Goal: Task Accomplishment & Management: Complete application form

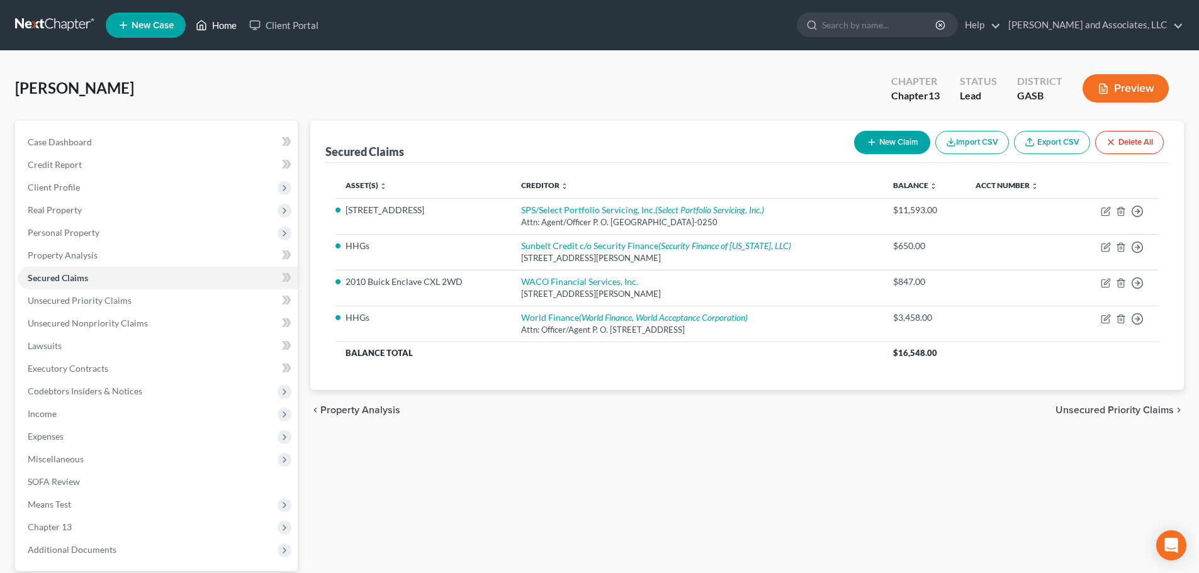
click at [227, 24] on link "Home" at bounding box center [216, 25] width 54 height 23
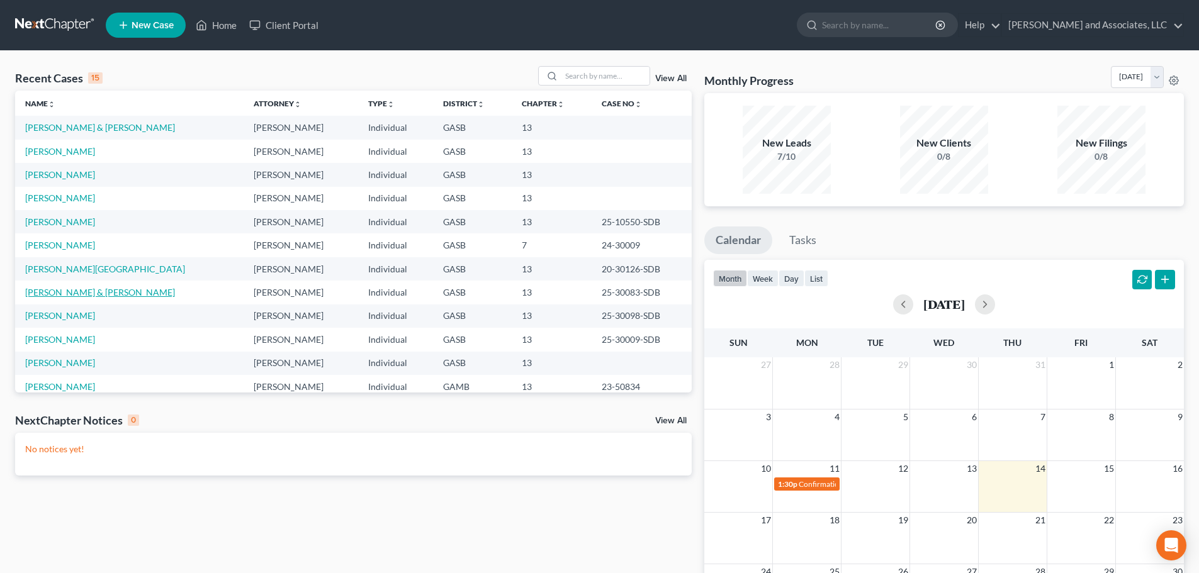
click at [71, 293] on link "[PERSON_NAME] & [PERSON_NAME]" at bounding box center [100, 292] width 150 height 11
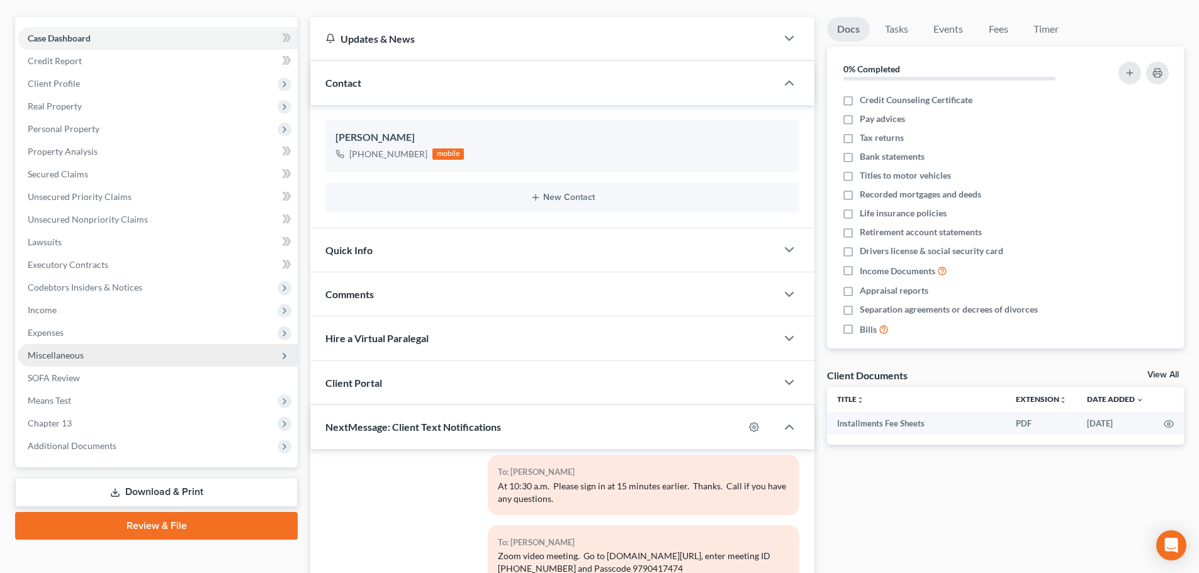
scroll to position [126, 0]
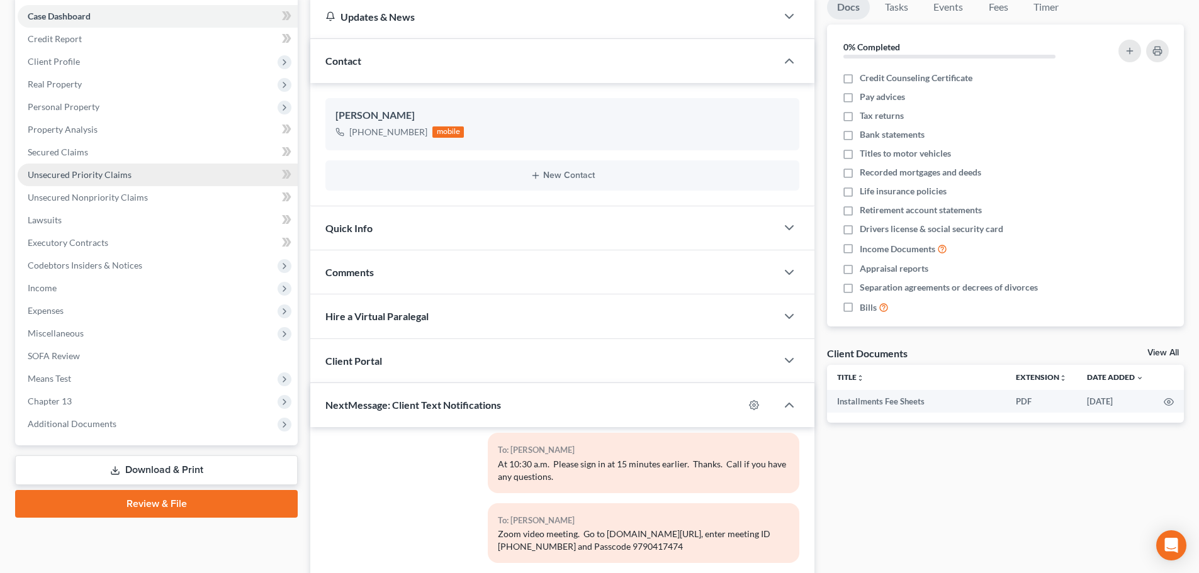
click at [60, 174] on span "Unsecured Priority Claims" at bounding box center [80, 174] width 104 height 11
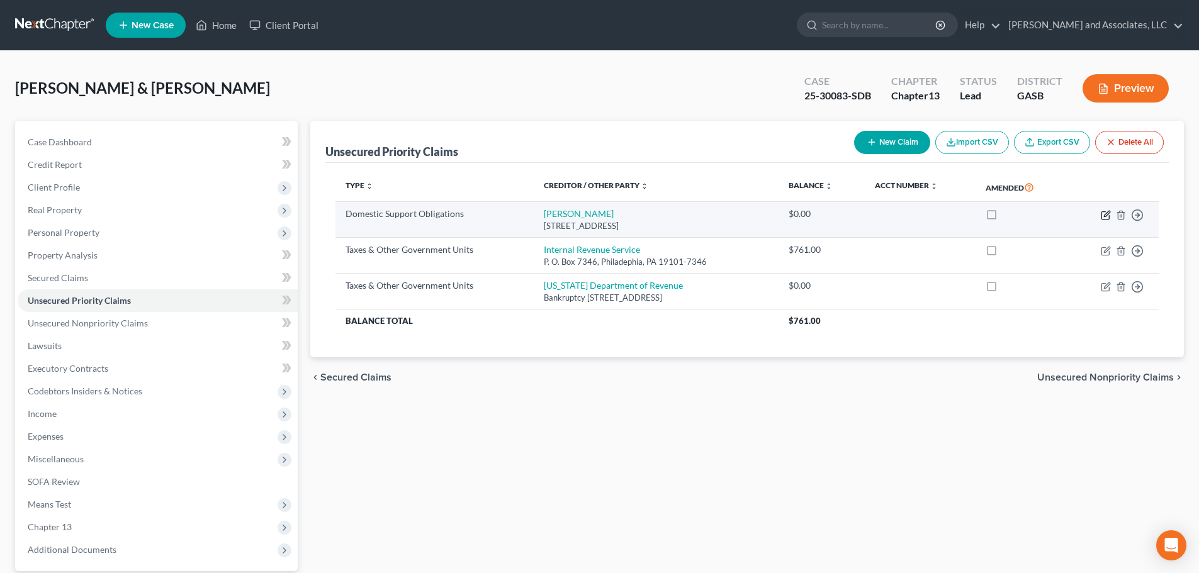
click at [1105, 213] on icon "button" at bounding box center [1106, 215] width 10 height 10
select select "10"
select select "2"
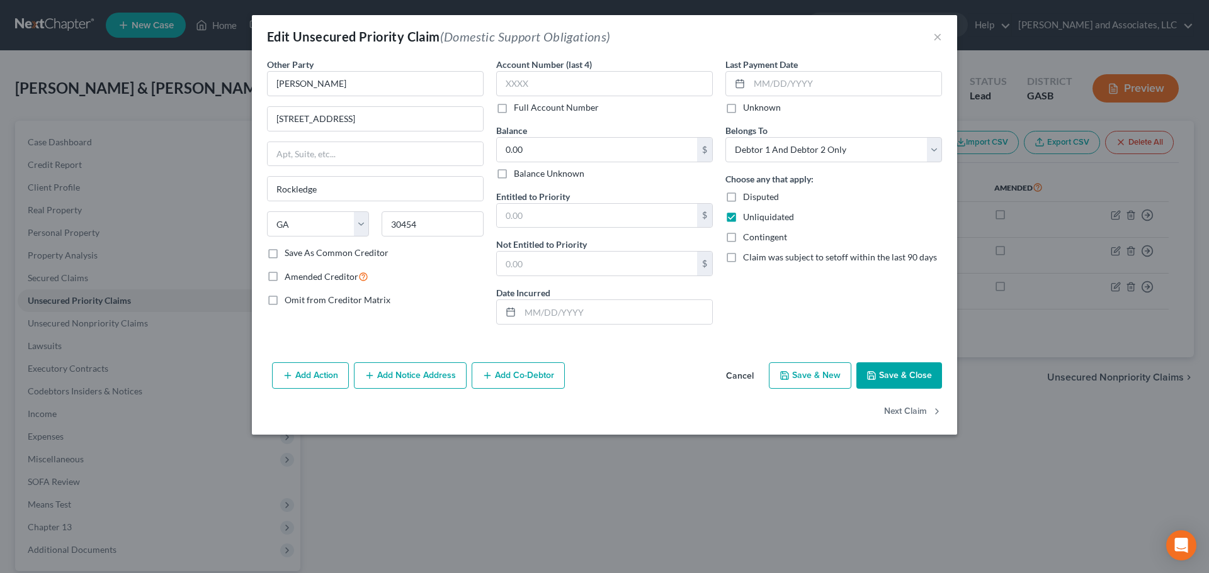
click at [896, 376] on button "Save & Close" at bounding box center [899, 376] width 86 height 26
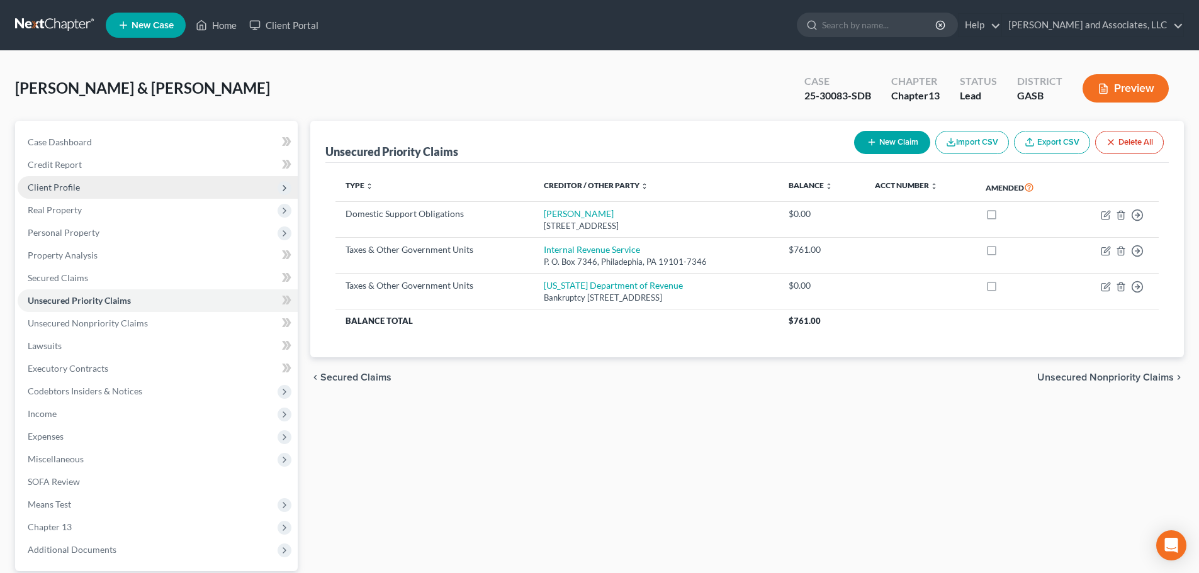
click at [48, 188] on span "Client Profile" at bounding box center [54, 187] width 52 height 11
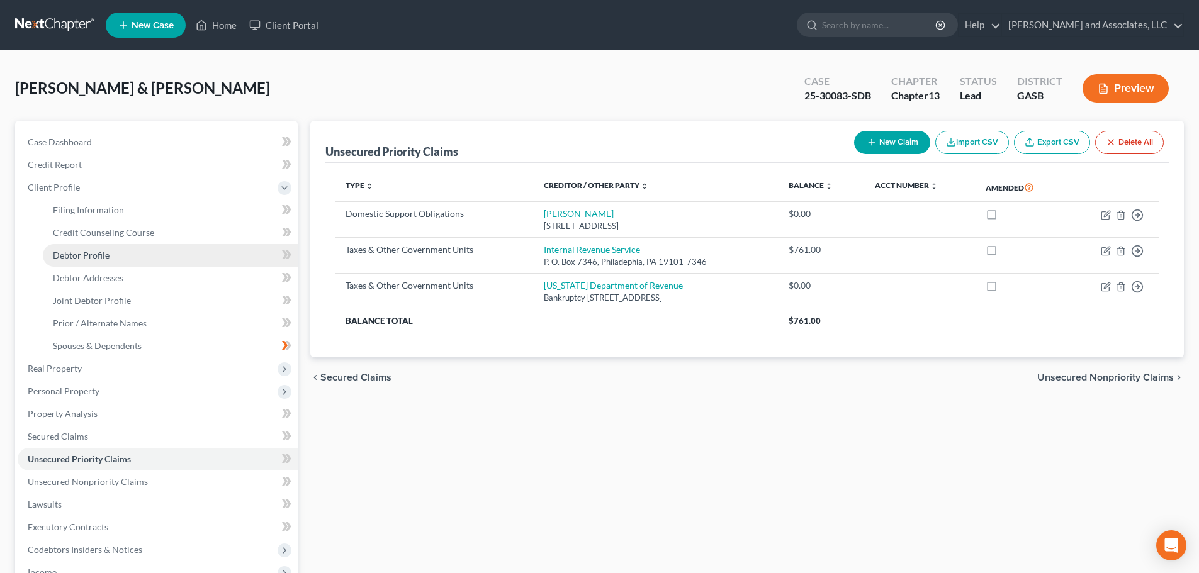
click at [98, 255] on span "Debtor Profile" at bounding box center [81, 255] width 57 height 11
select select "1"
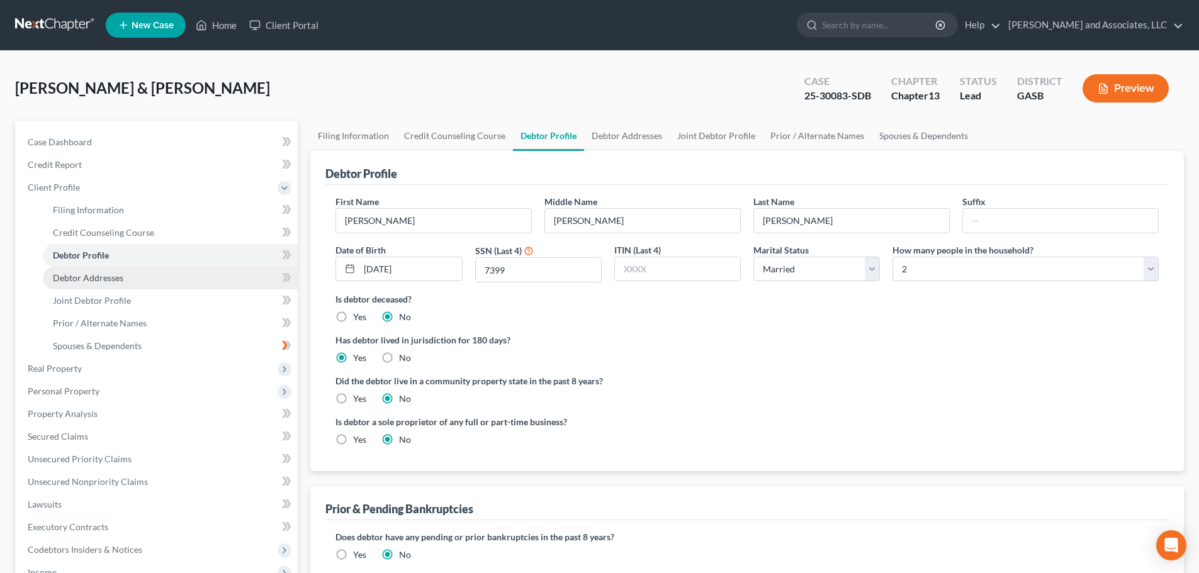
click at [79, 279] on span "Debtor Addresses" at bounding box center [88, 278] width 71 height 11
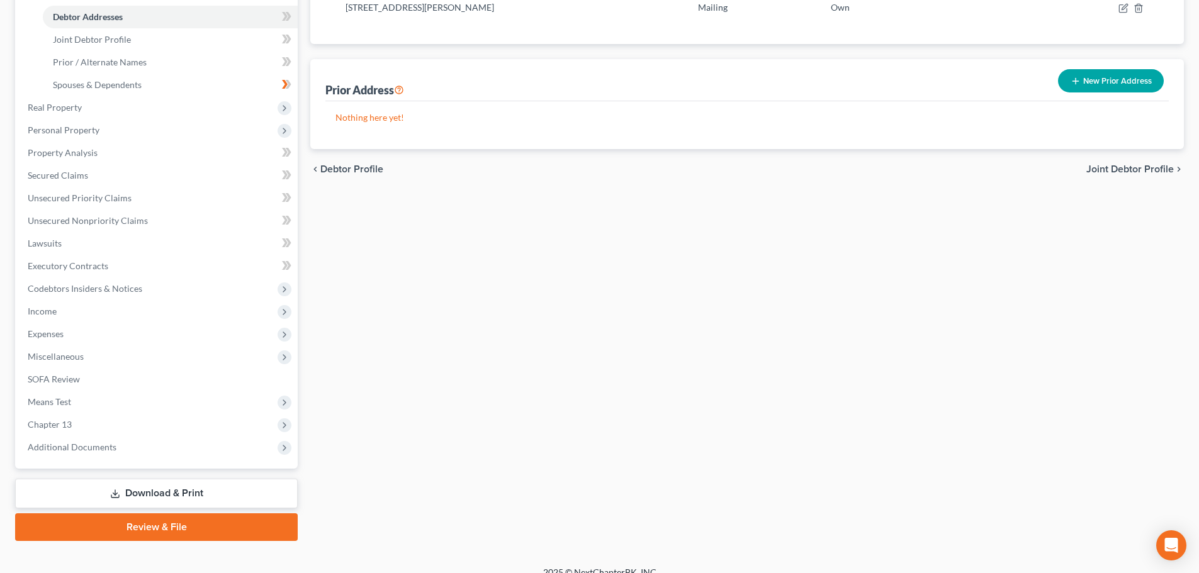
scroll to position [277, 0]
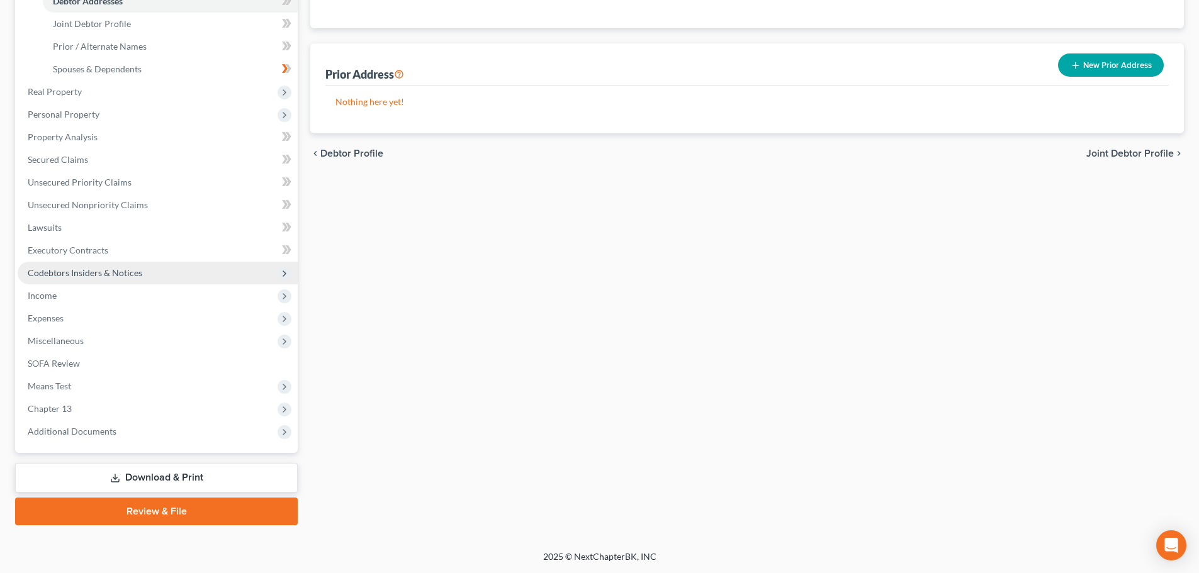
click at [82, 272] on span "Codebtors Insiders & Notices" at bounding box center [85, 273] width 115 height 11
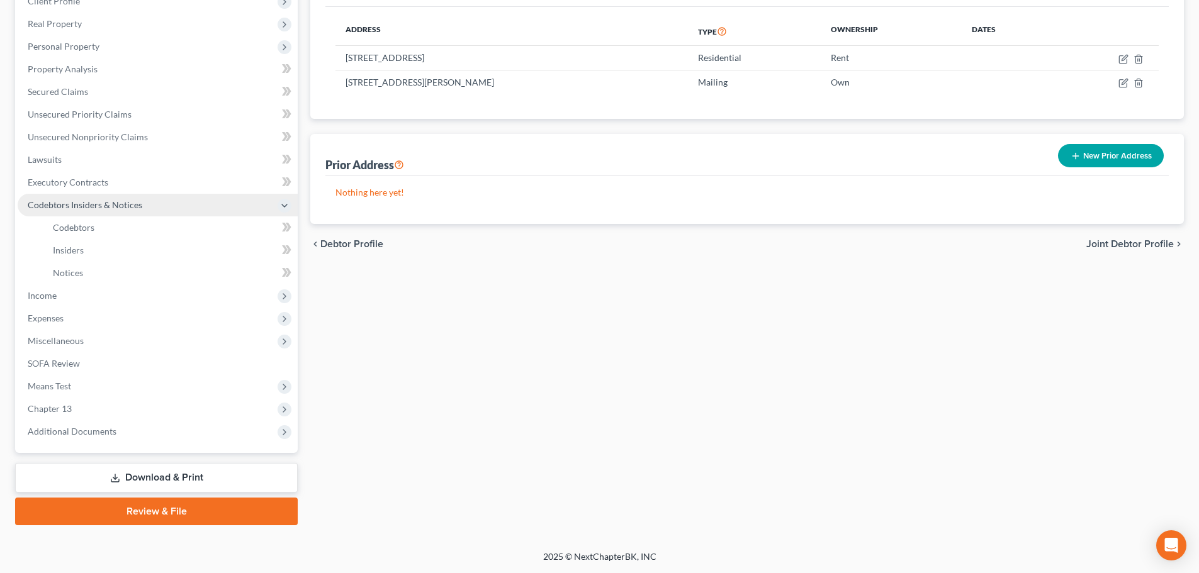
scroll to position [186, 0]
click at [93, 227] on span "Codebtors" at bounding box center [74, 227] width 42 height 11
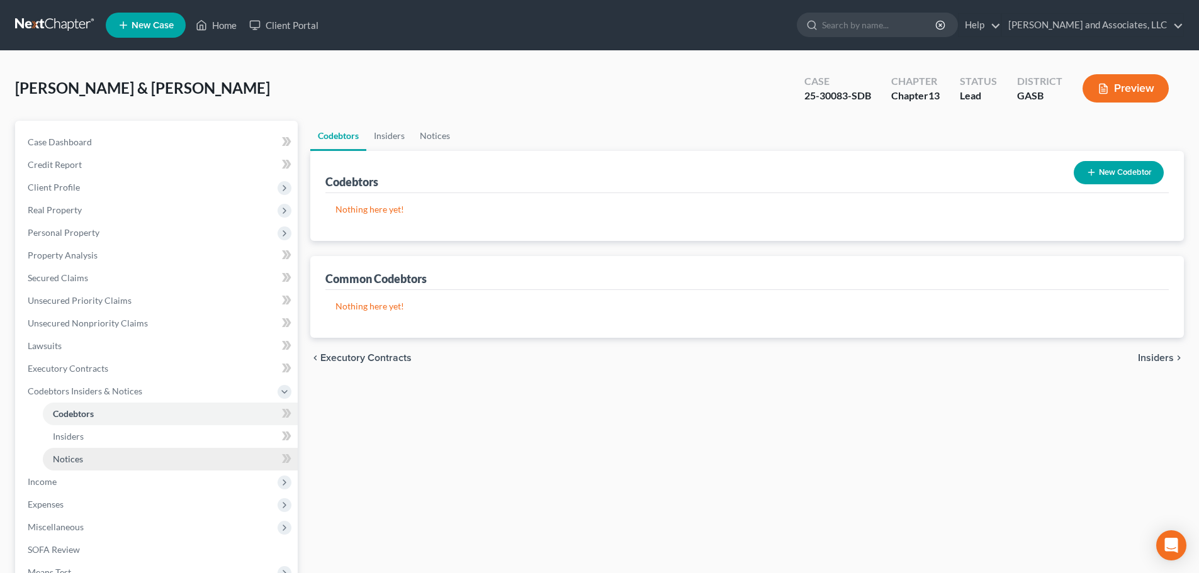
click at [78, 464] on span "Notices" at bounding box center [68, 459] width 30 height 11
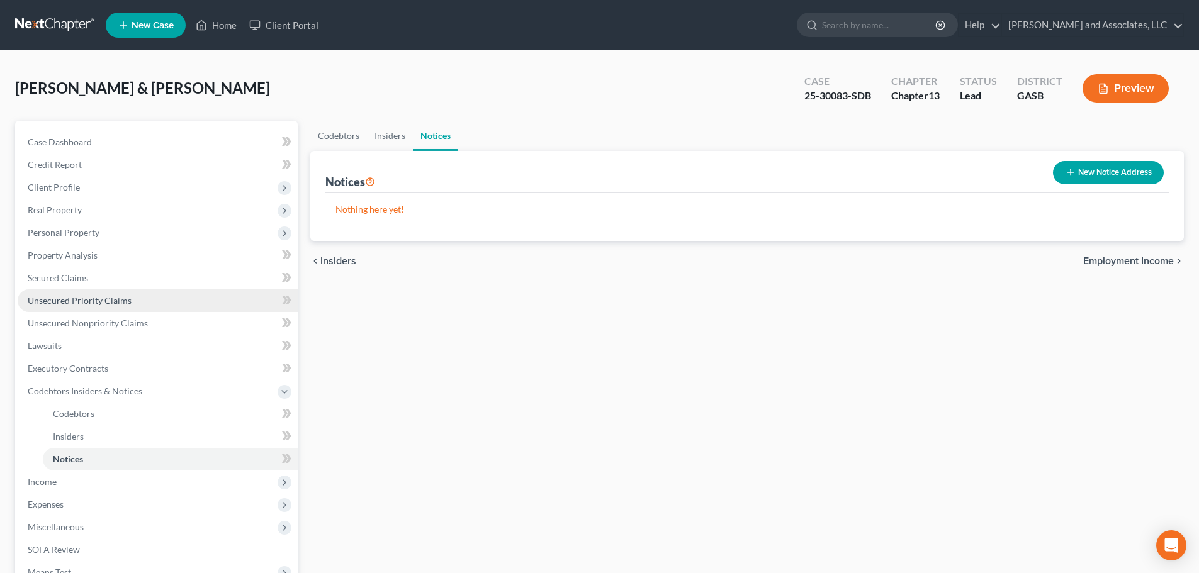
click at [93, 300] on span "Unsecured Priority Claims" at bounding box center [80, 300] width 104 height 11
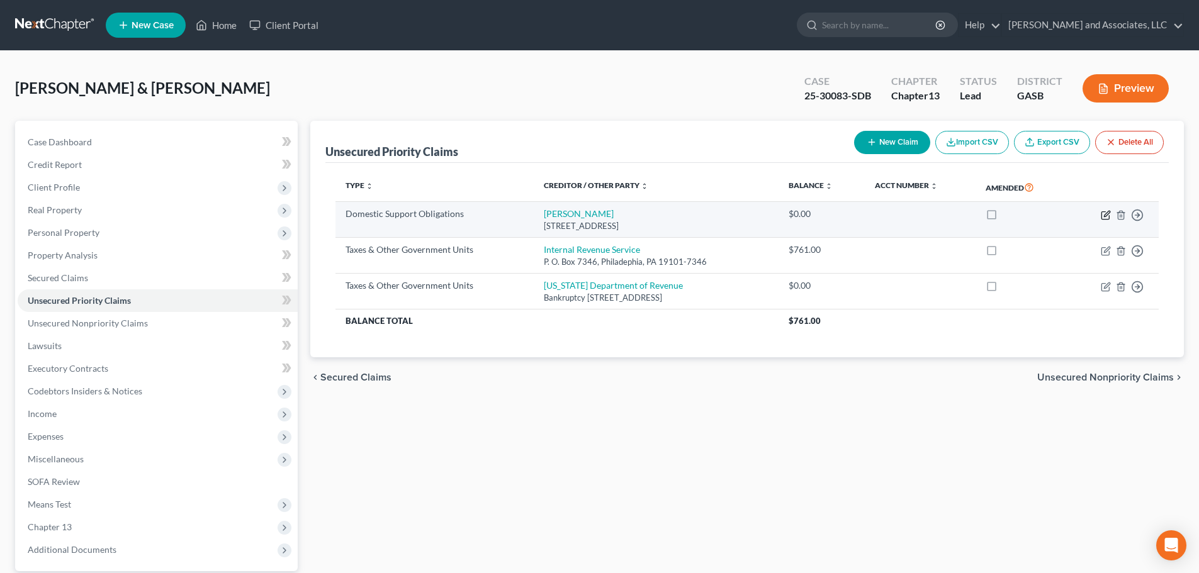
click at [1105, 215] on icon "button" at bounding box center [1106, 215] width 10 height 10
select select "10"
select select "2"
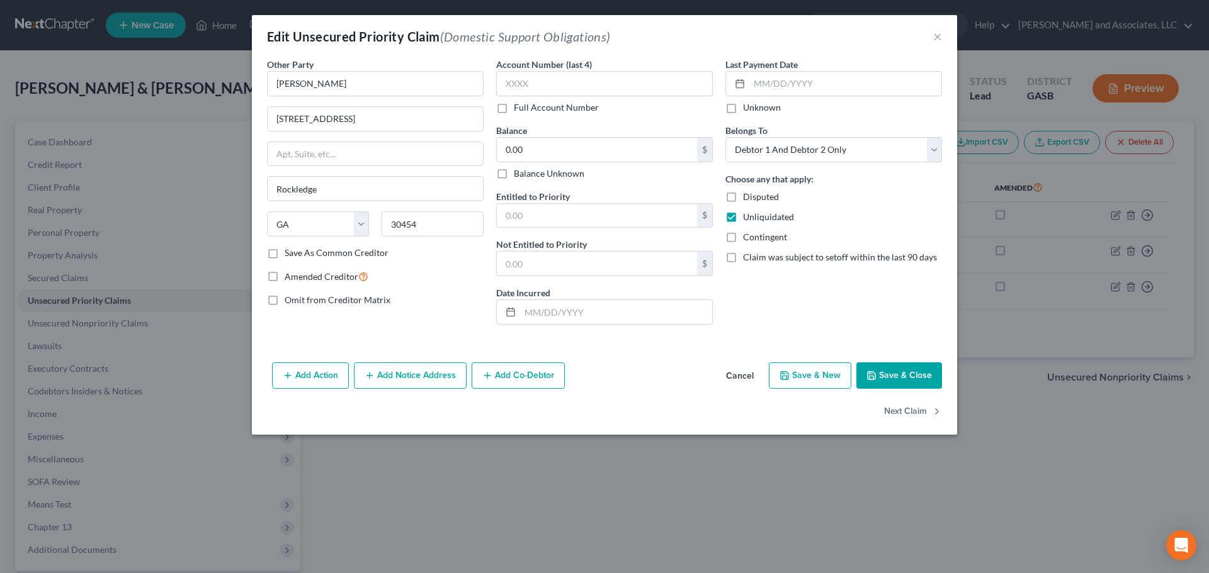
click at [901, 379] on button "Save & Close" at bounding box center [899, 376] width 86 height 26
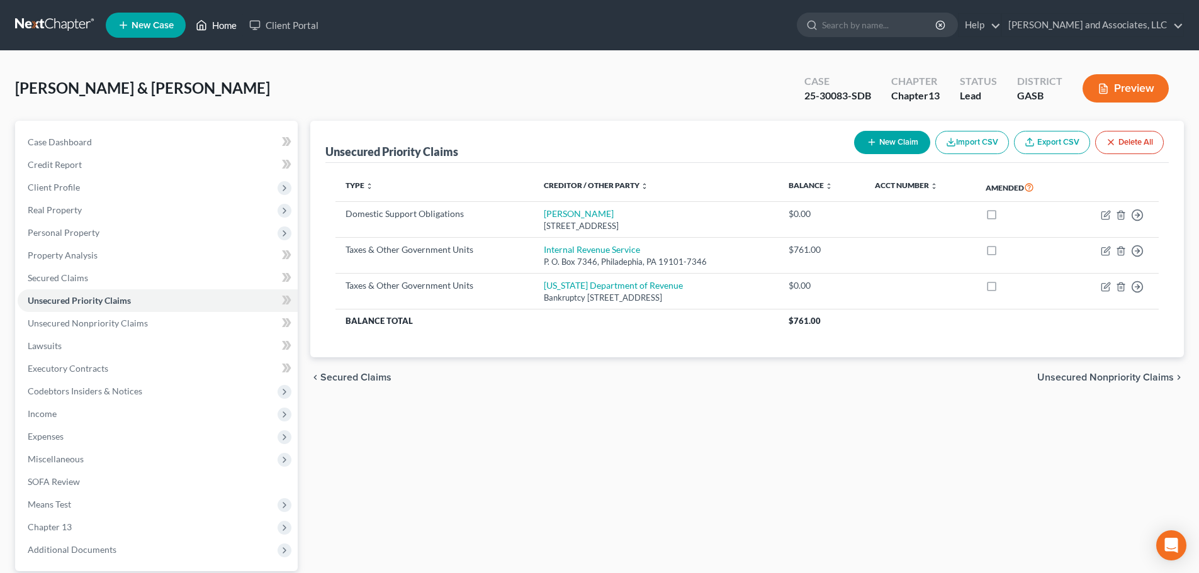
click at [218, 26] on link "Home" at bounding box center [216, 25] width 54 height 23
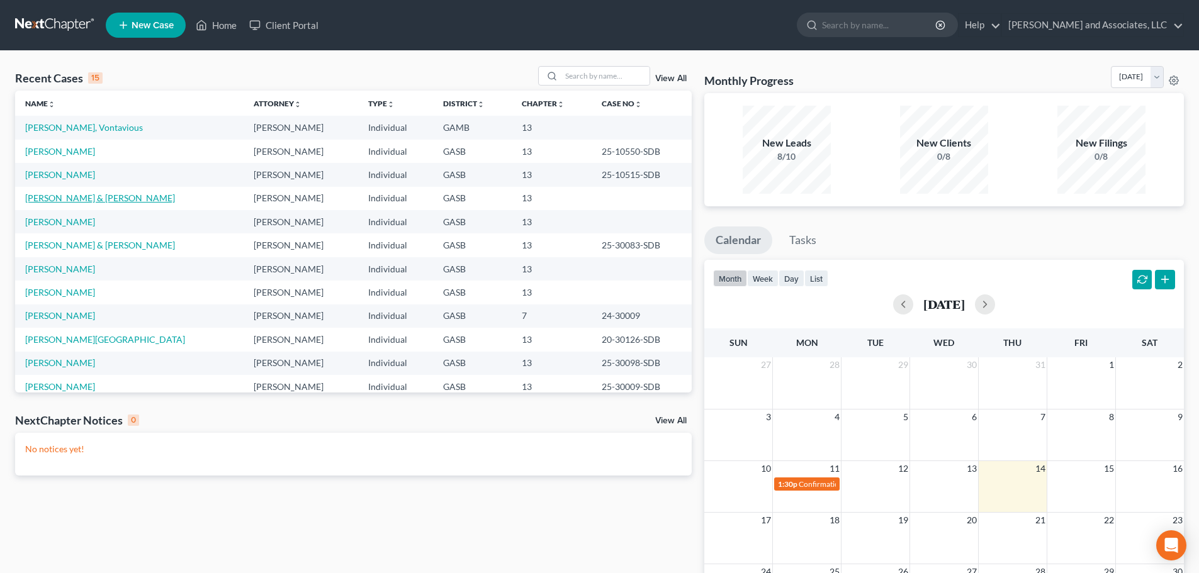
click at [71, 202] on link "[PERSON_NAME] & [PERSON_NAME]" at bounding box center [100, 198] width 150 height 11
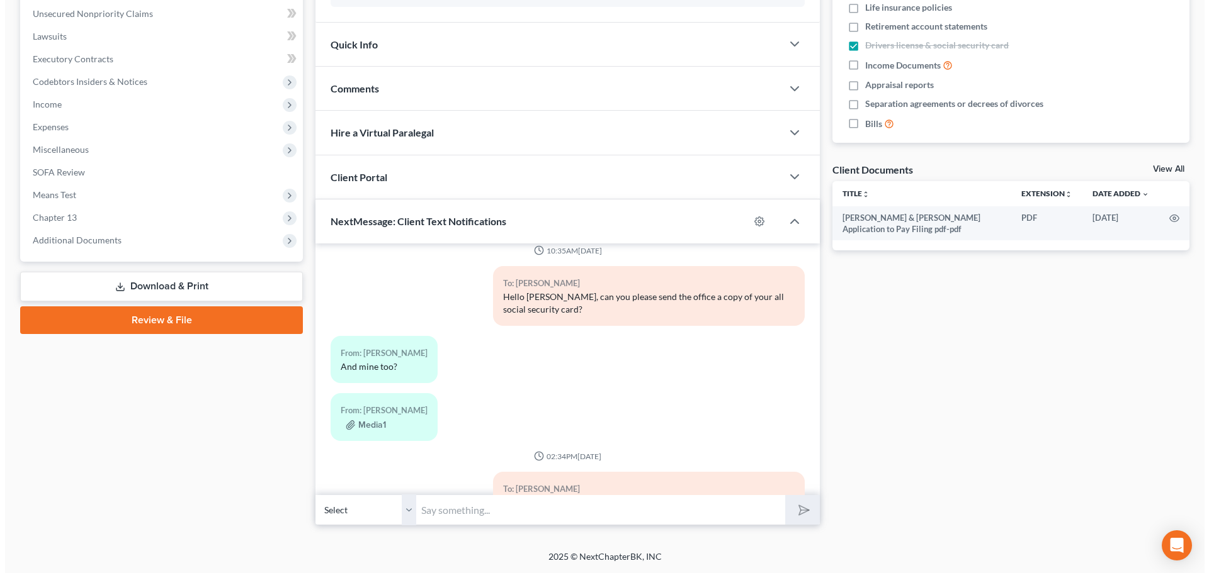
scroll to position [2364, 0]
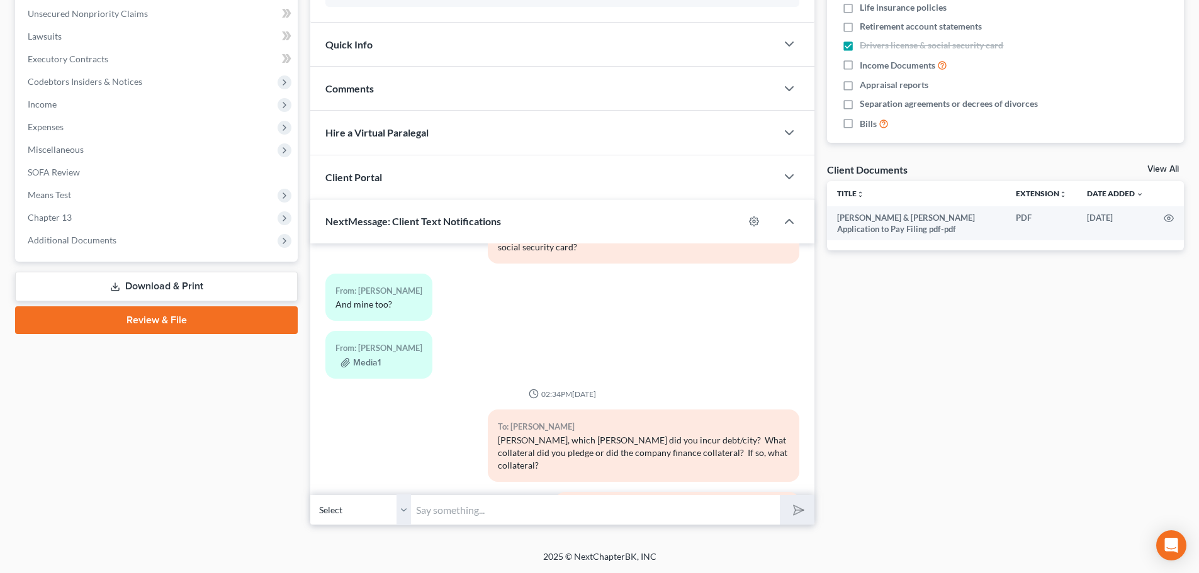
click at [386, 356] on div "Media1" at bounding box center [379, 362] width 87 height 13
click at [369, 358] on button "Media1" at bounding box center [361, 363] width 40 height 10
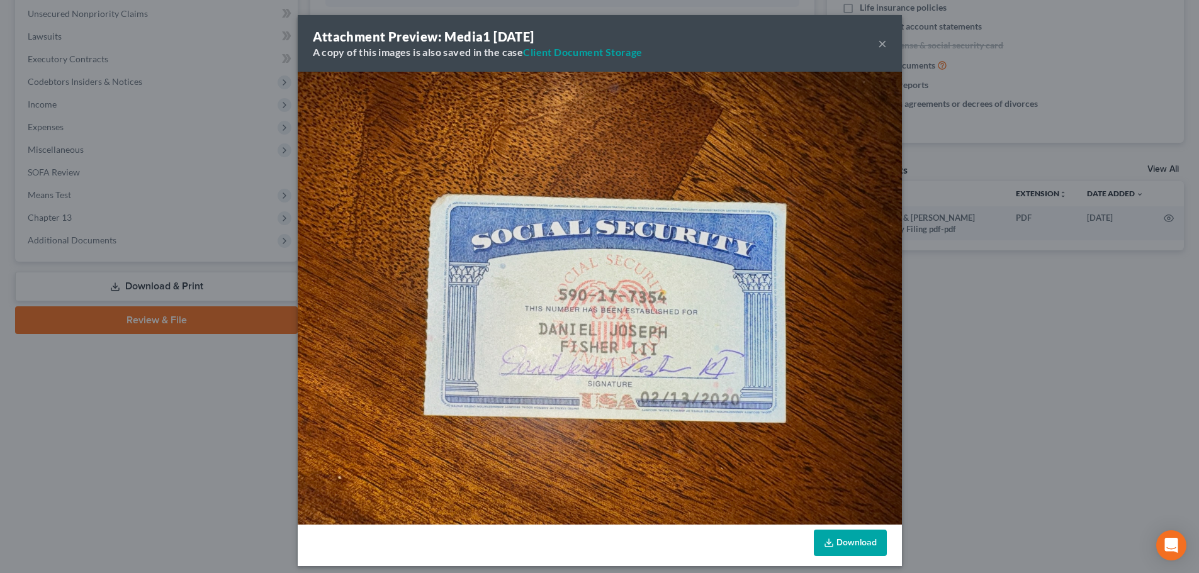
scroll to position [2351, 0]
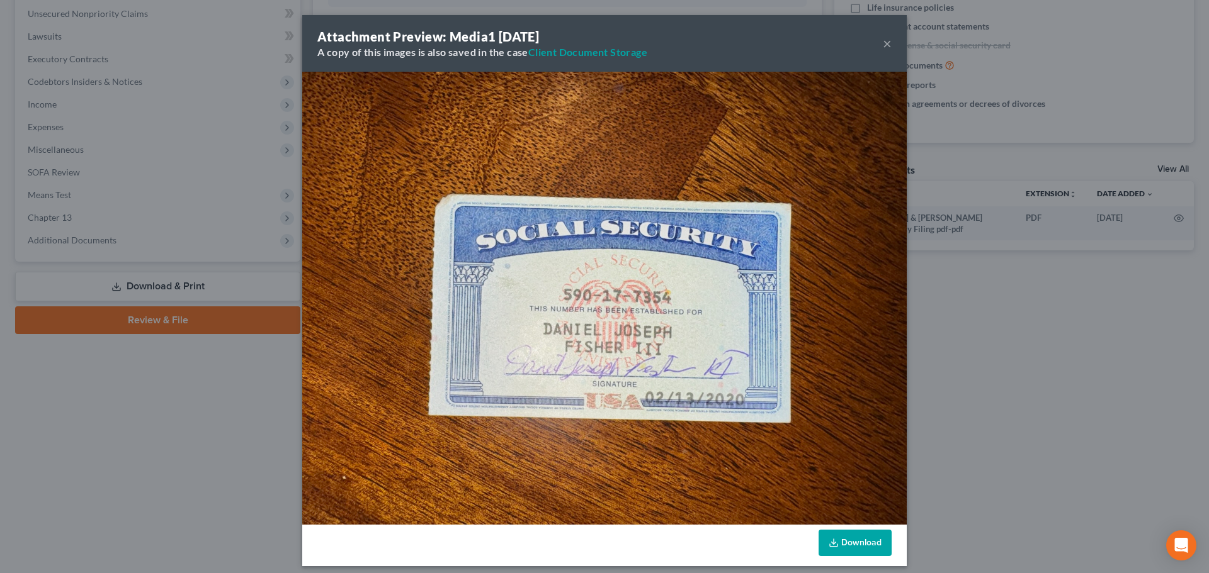
drag, startPoint x: 880, startPoint y: 40, endPoint x: 879, endPoint y: 47, distance: 7.7
click at [883, 43] on button "×" at bounding box center [887, 43] width 9 height 15
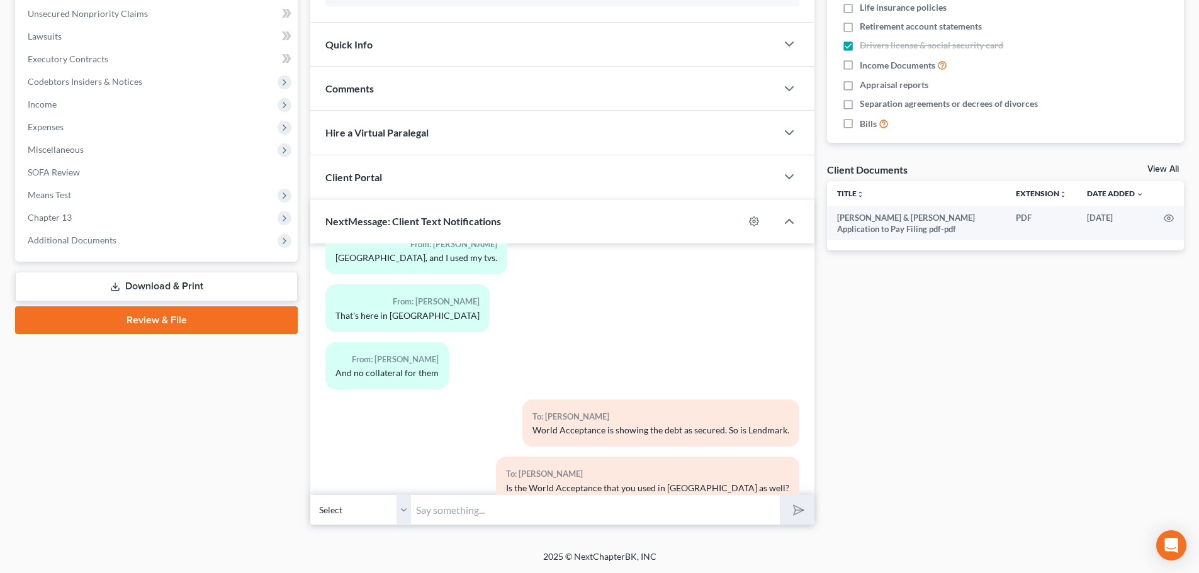
scroll to position [2679, 0]
